Goal: Task Accomplishment & Management: Use online tool/utility

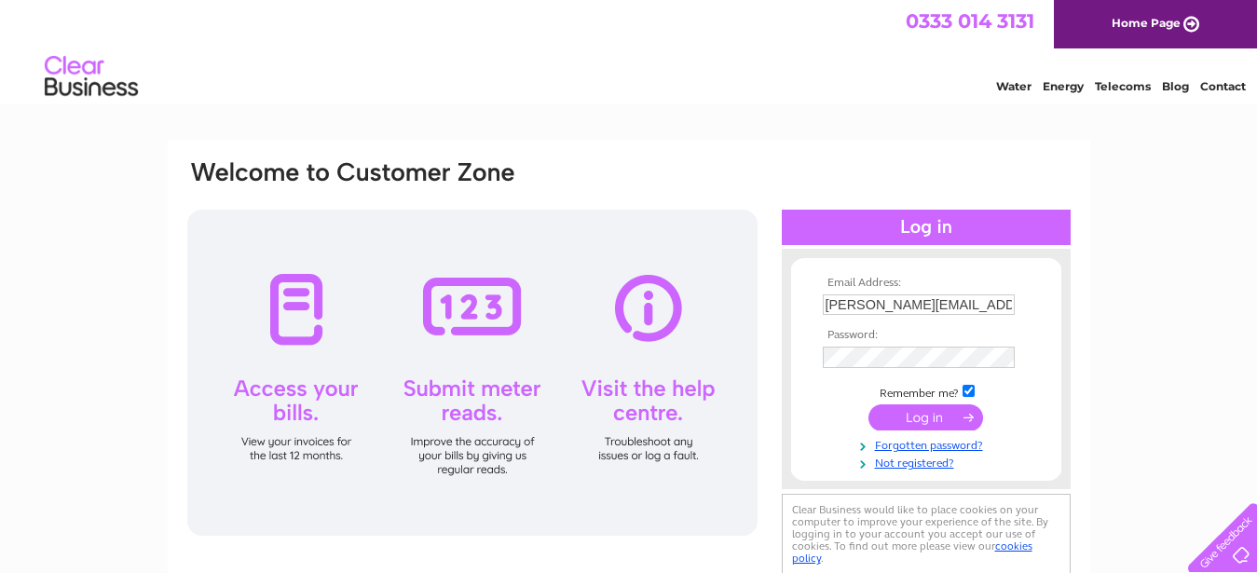
click at [473, 307] on div at bounding box center [472, 373] width 570 height 326
click at [909, 415] on input "submit" at bounding box center [925, 417] width 115 height 26
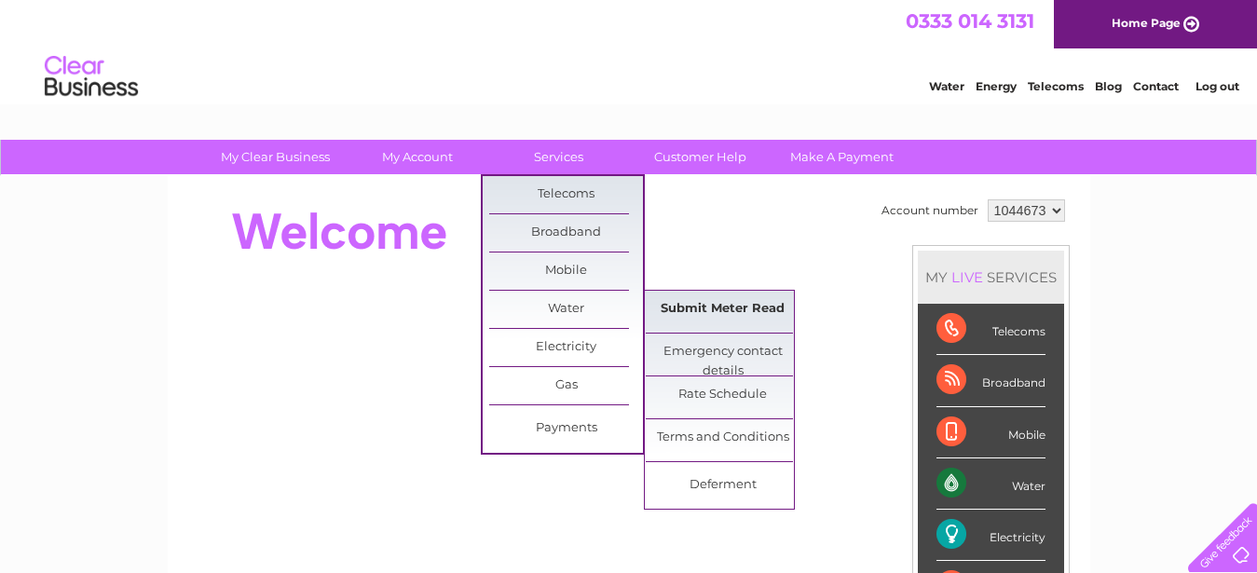
click at [688, 315] on link "Submit Meter Read" at bounding box center [723, 309] width 154 height 37
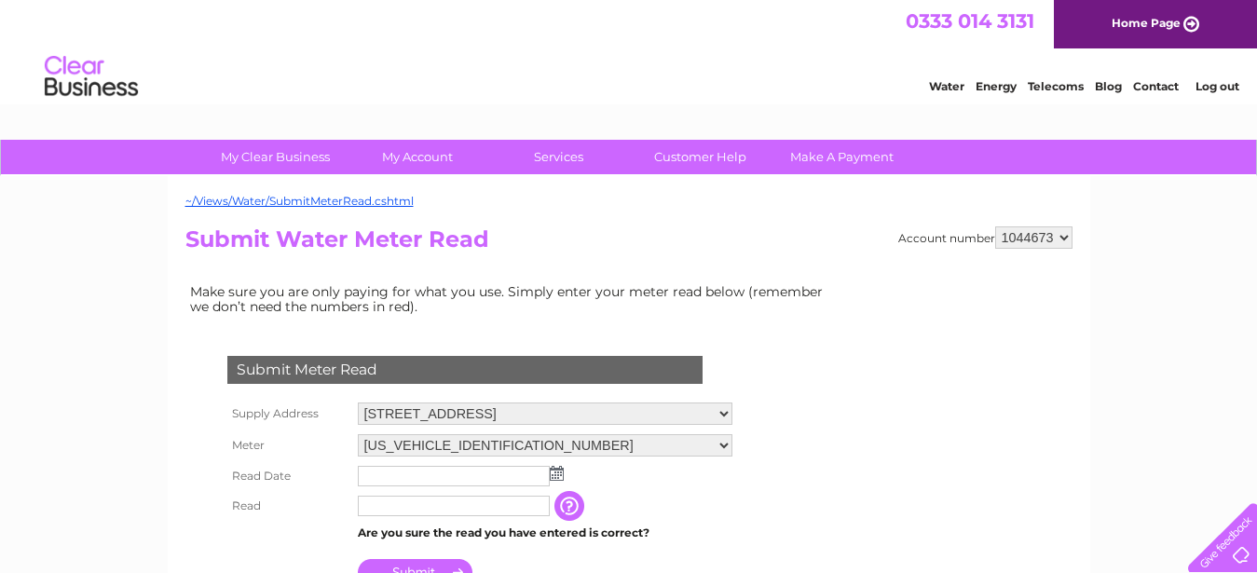
click at [557, 480] on img at bounding box center [557, 473] width 14 height 15
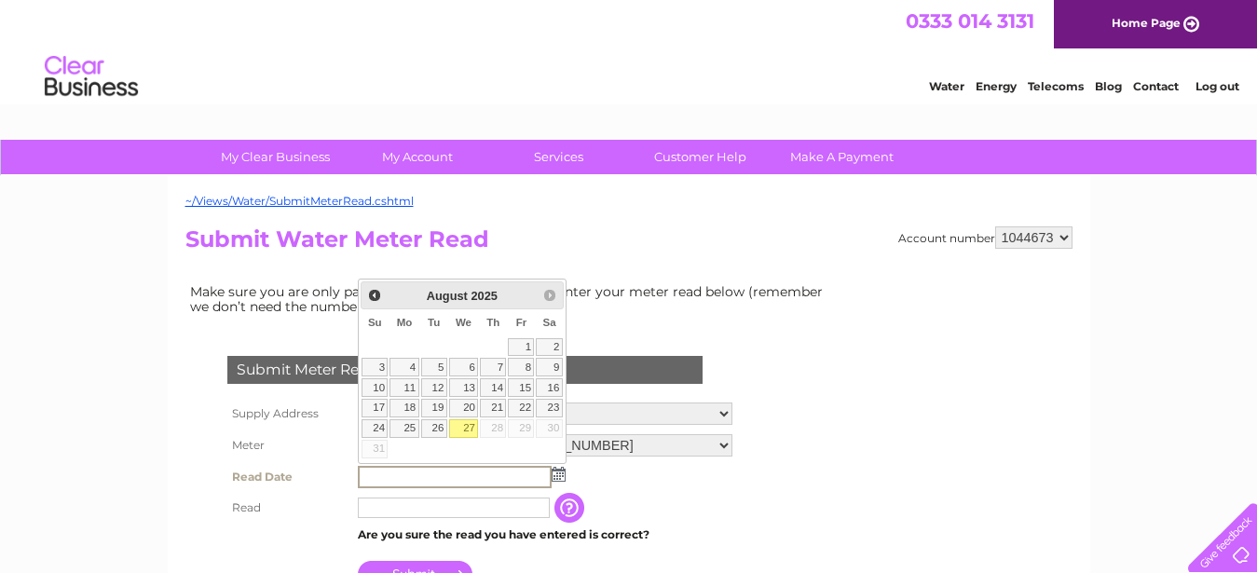
click at [472, 427] on link "27" at bounding box center [464, 428] width 30 height 19
type input "2025/08/27"
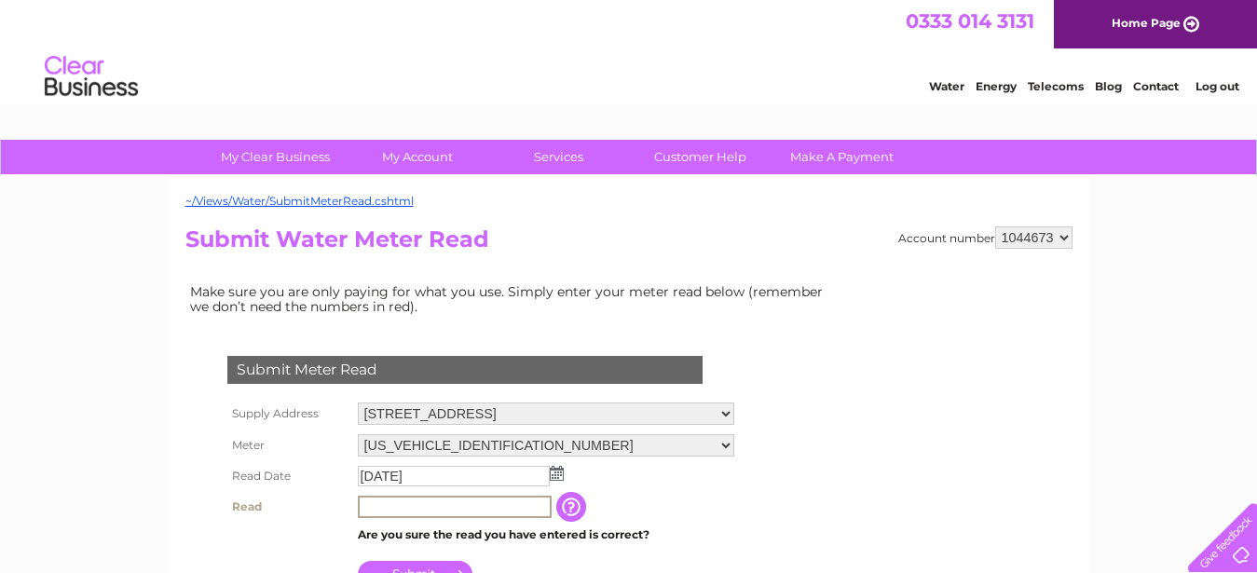
click at [443, 497] on input "text" at bounding box center [455, 507] width 194 height 22
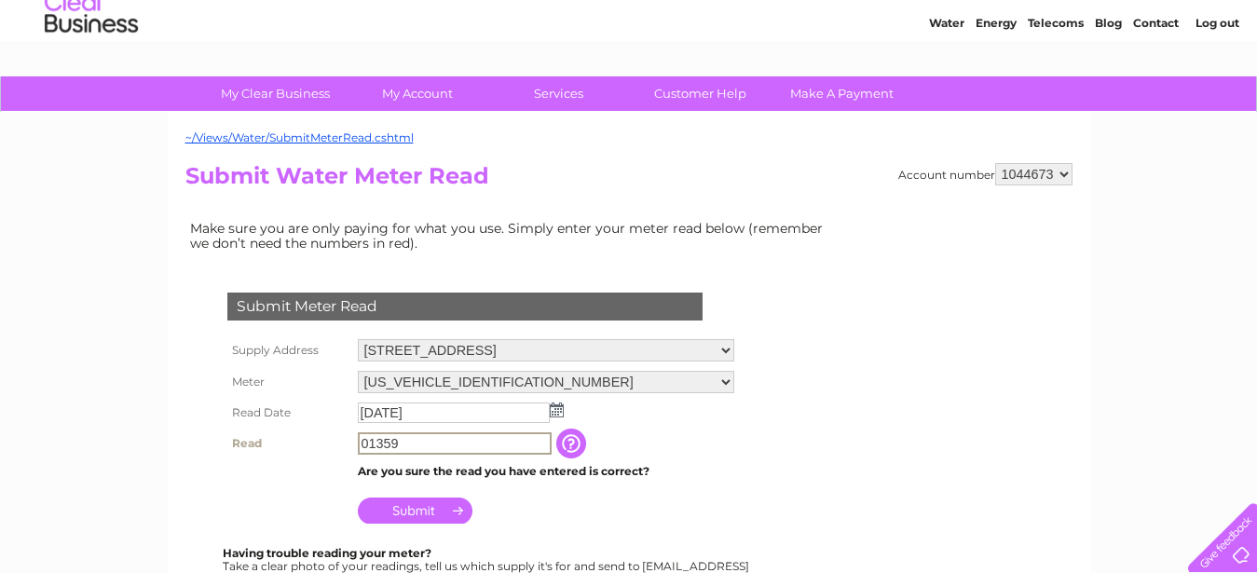
scroll to position [95, 0]
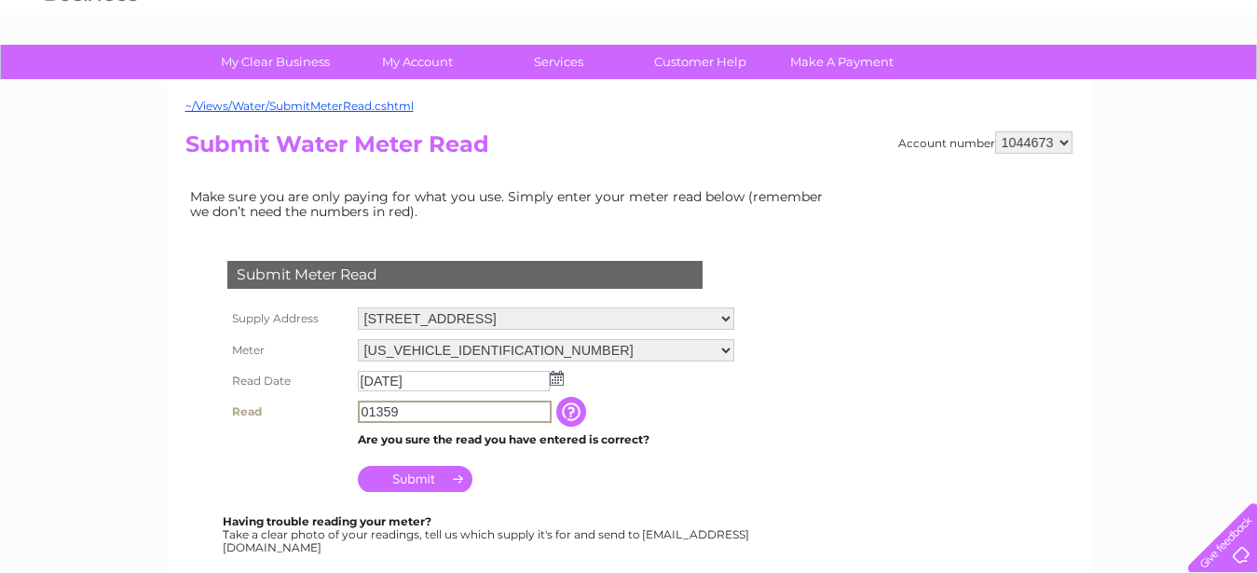
type input "01359"
click at [403, 484] on input "Submit" at bounding box center [415, 477] width 115 height 26
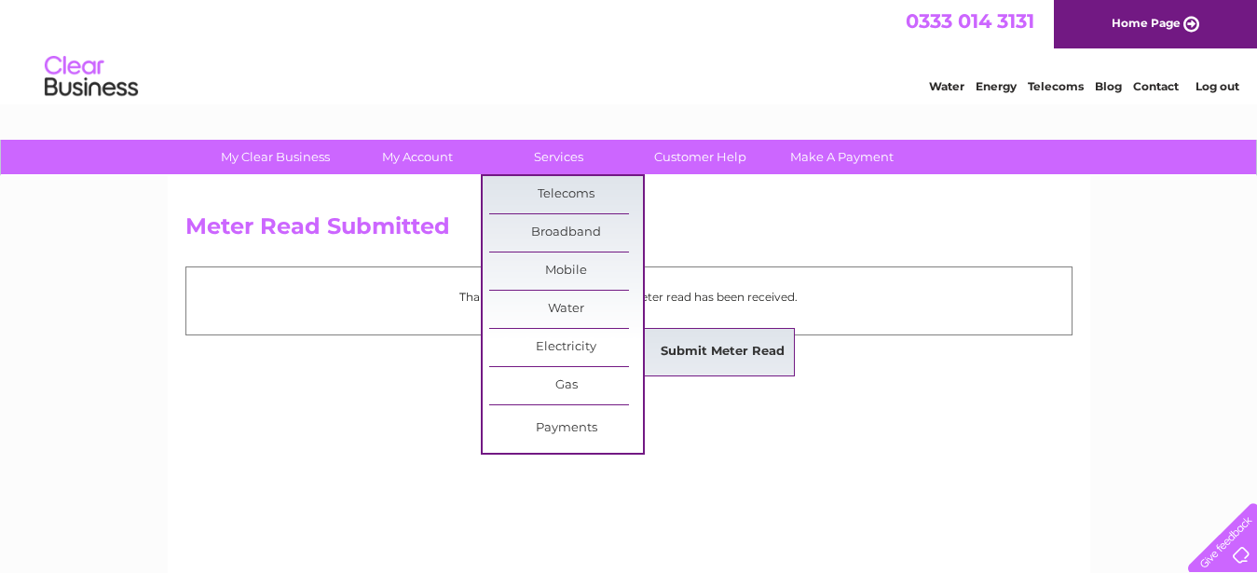
click at [715, 353] on link "Submit Meter Read" at bounding box center [723, 352] width 154 height 37
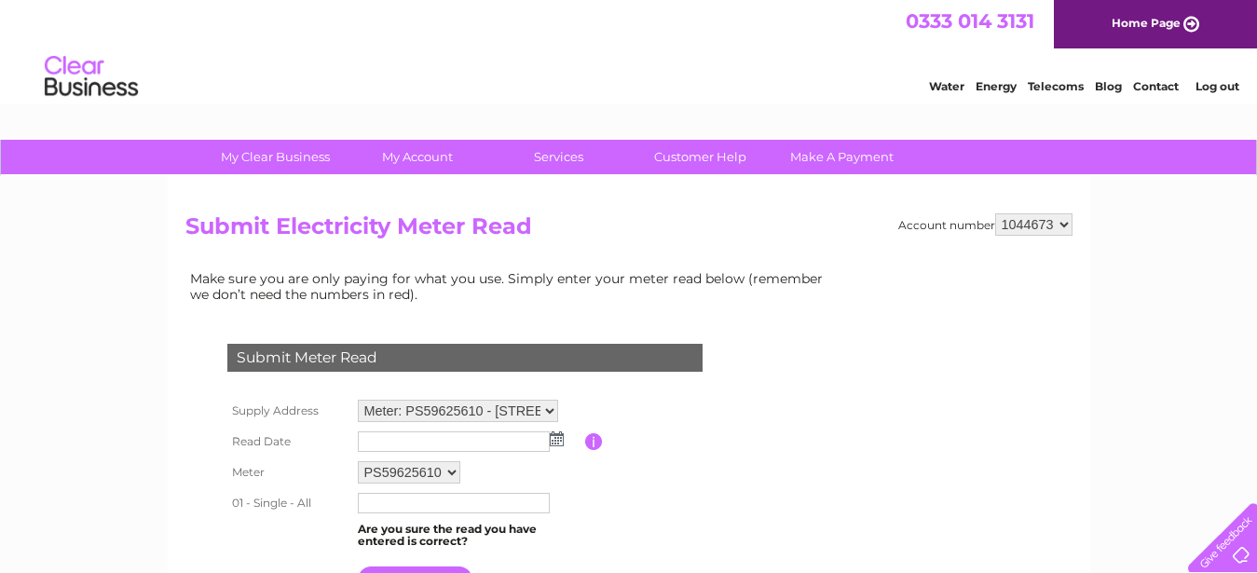
click at [552, 433] on img at bounding box center [557, 438] width 14 height 15
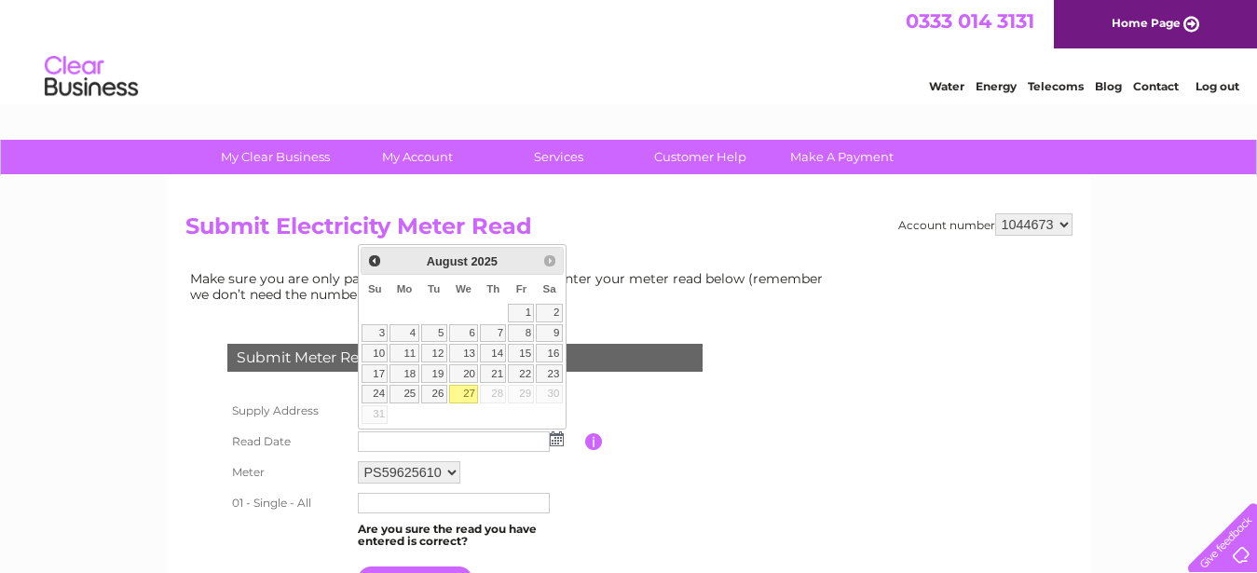
click at [468, 396] on link "27" at bounding box center [464, 394] width 30 height 19
type input "2025/08/27"
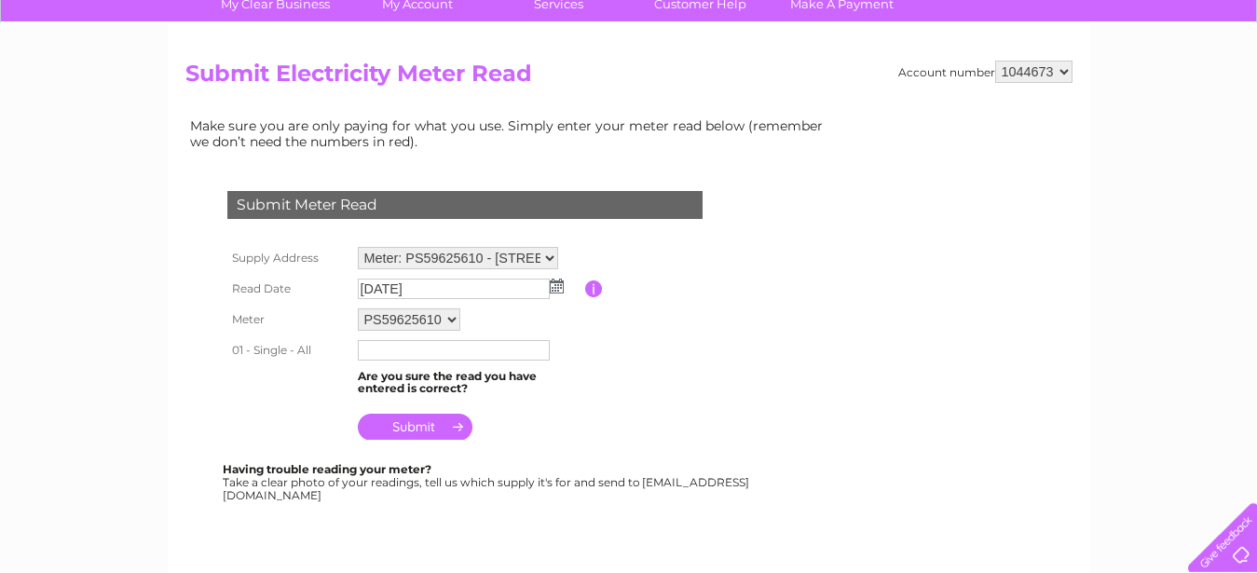
scroll to position [190, 0]
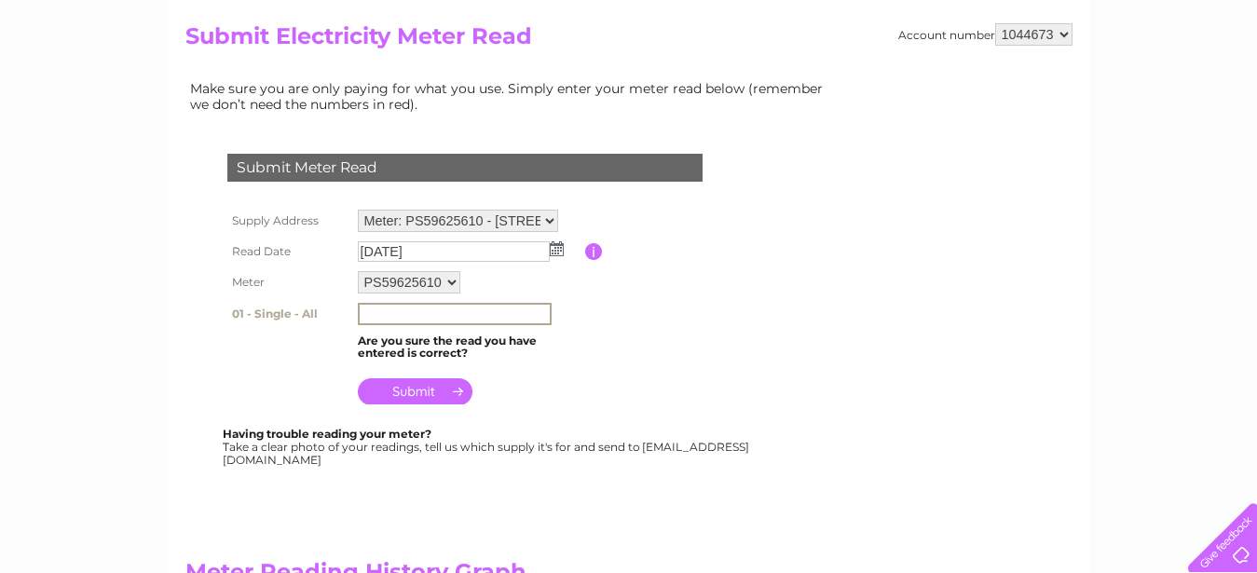
click at [454, 307] on input "text" at bounding box center [455, 314] width 194 height 22
type input "388675"
click at [399, 392] on input "submit" at bounding box center [415, 389] width 115 height 26
